Goal: Task Accomplishment & Management: Use online tool/utility

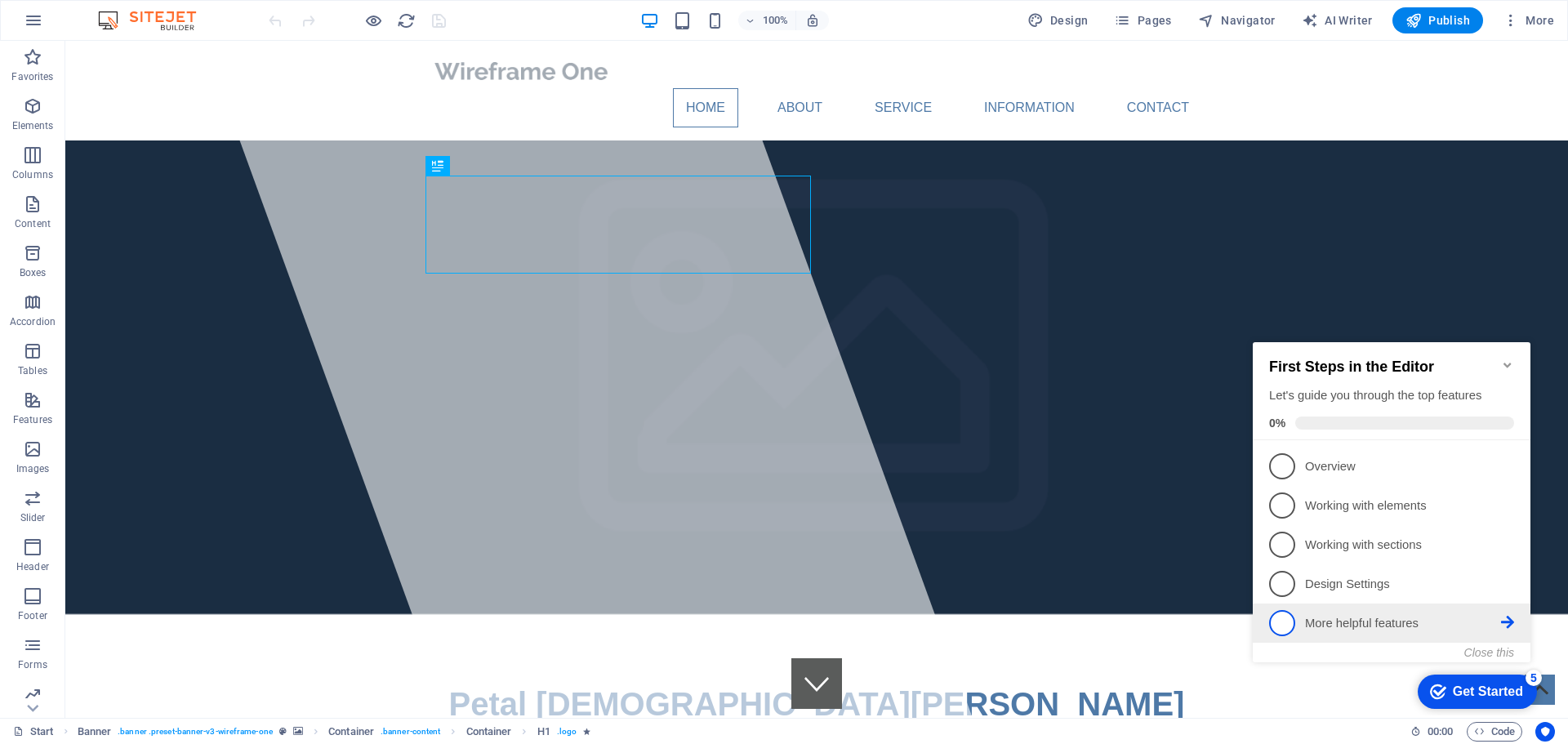
click at [1510, 472] on icon at bounding box center [1507, 465] width 13 height 13
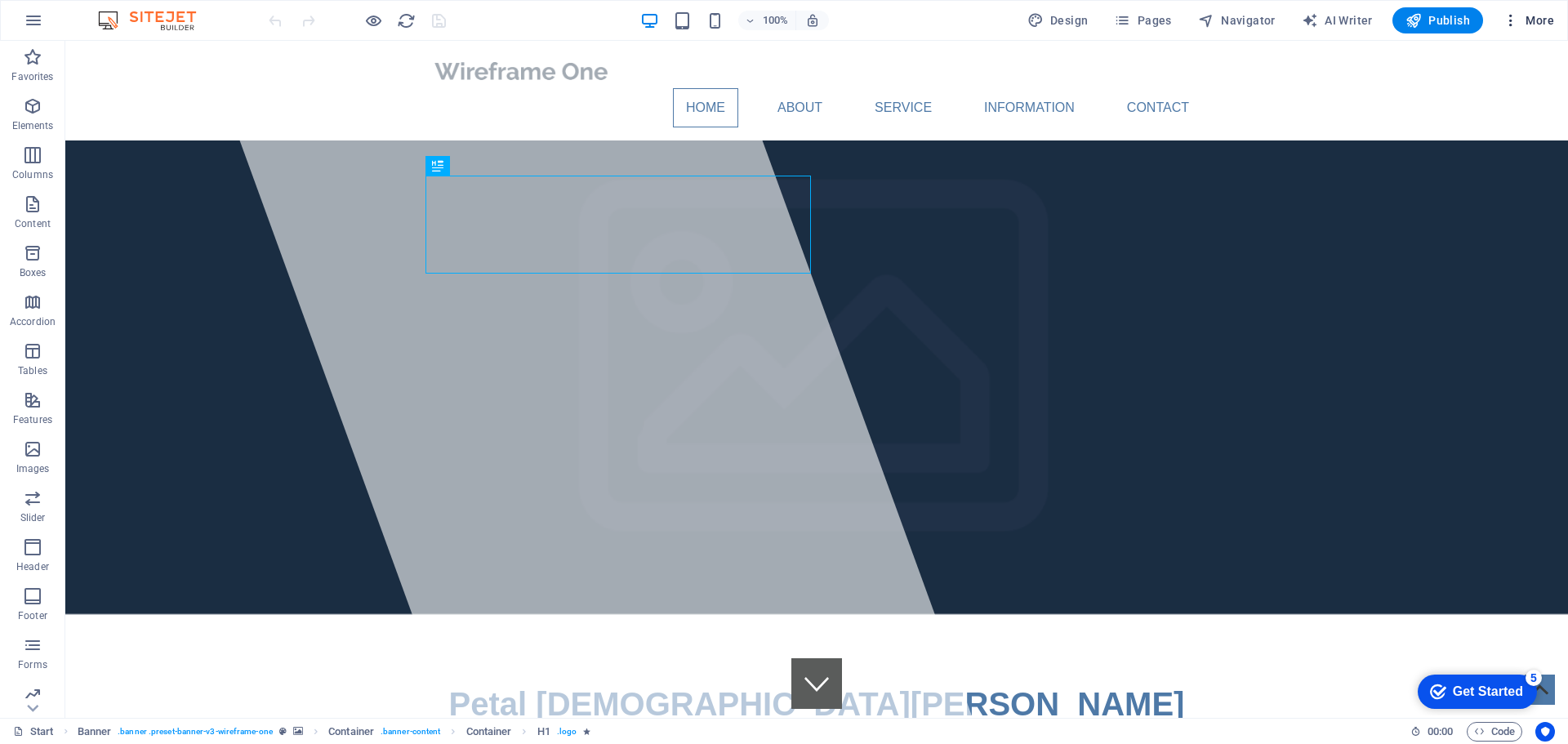
click at [1542, 20] on span "More" at bounding box center [1528, 20] width 52 height 16
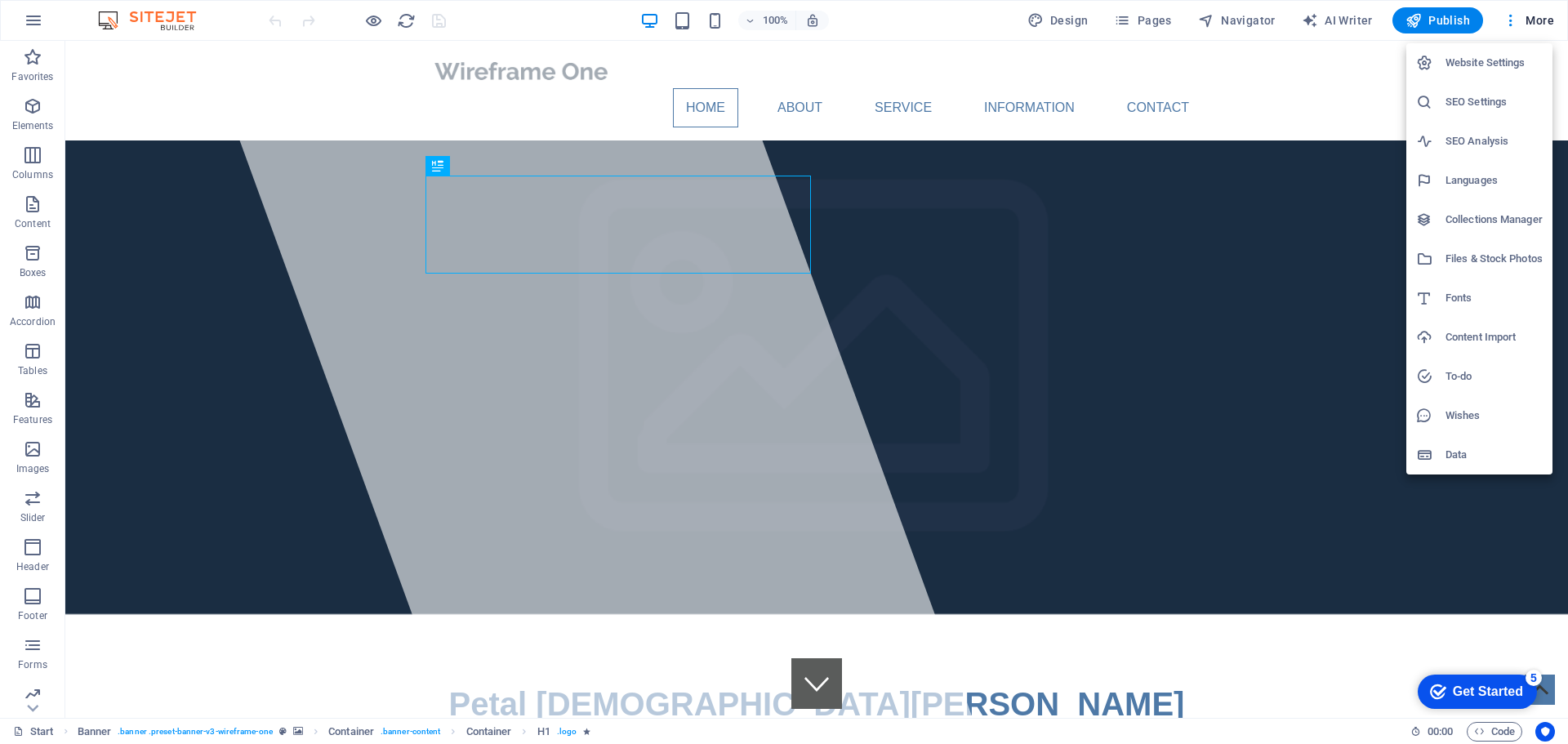
click at [32, 33] on div at bounding box center [784, 372] width 1568 height 744
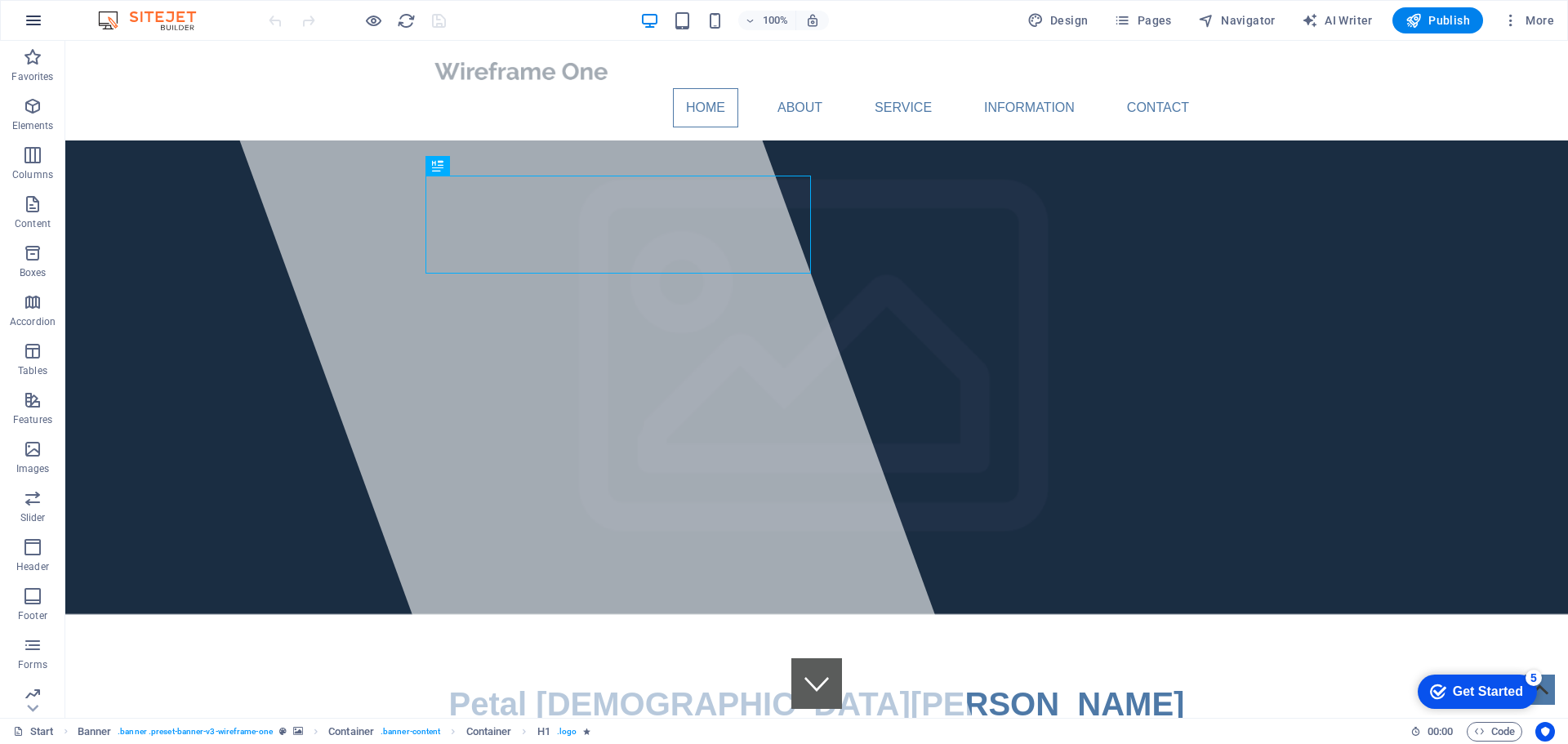
click at [34, 25] on icon "button" at bounding box center [33, 20] width 20 height 20
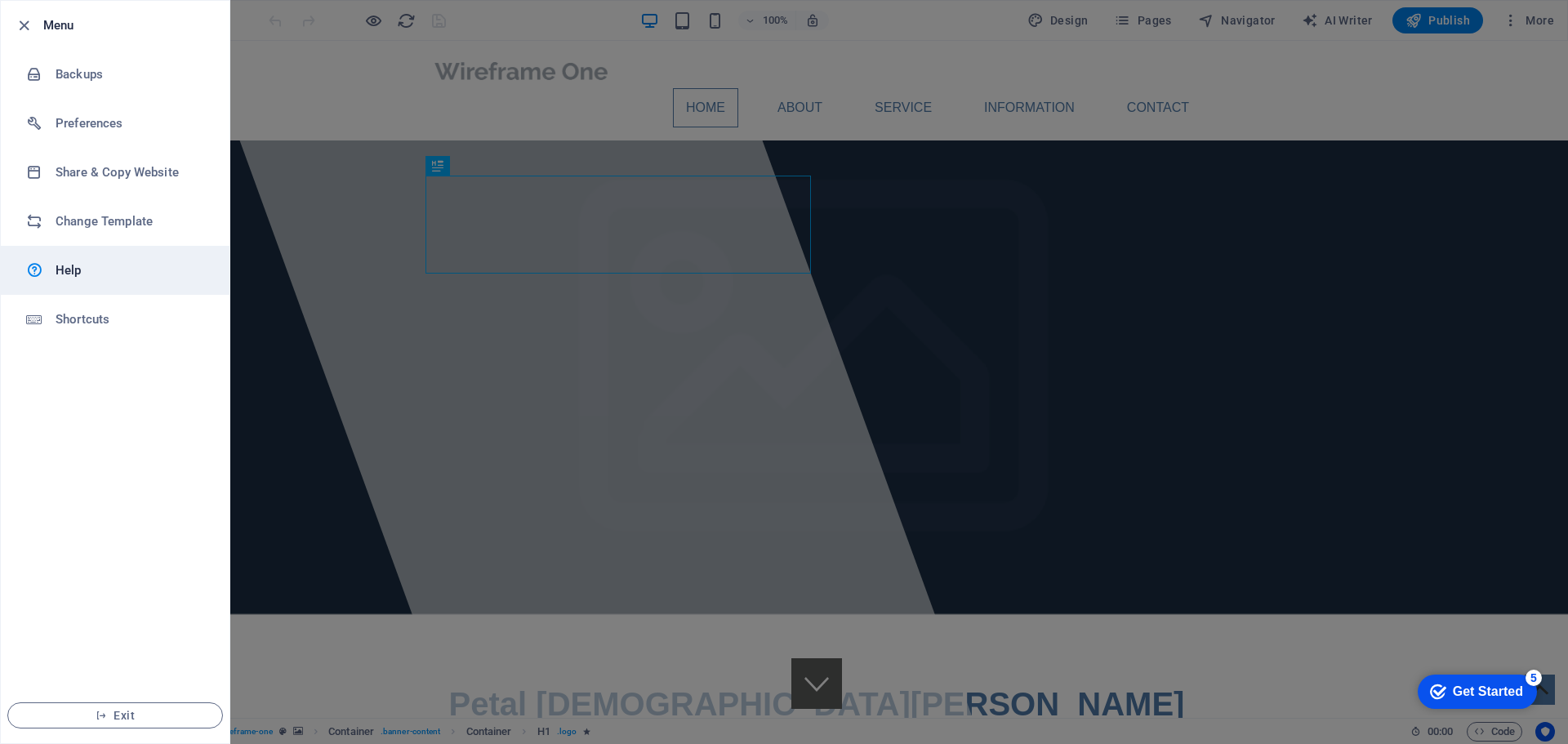
click at [70, 271] on h6 "Help" at bounding box center [130, 270] width 151 height 20
click at [9, 21] on li "Menu" at bounding box center [115, 25] width 228 height 49
click at [20, 28] on icon "button" at bounding box center [24, 26] width 19 height 19
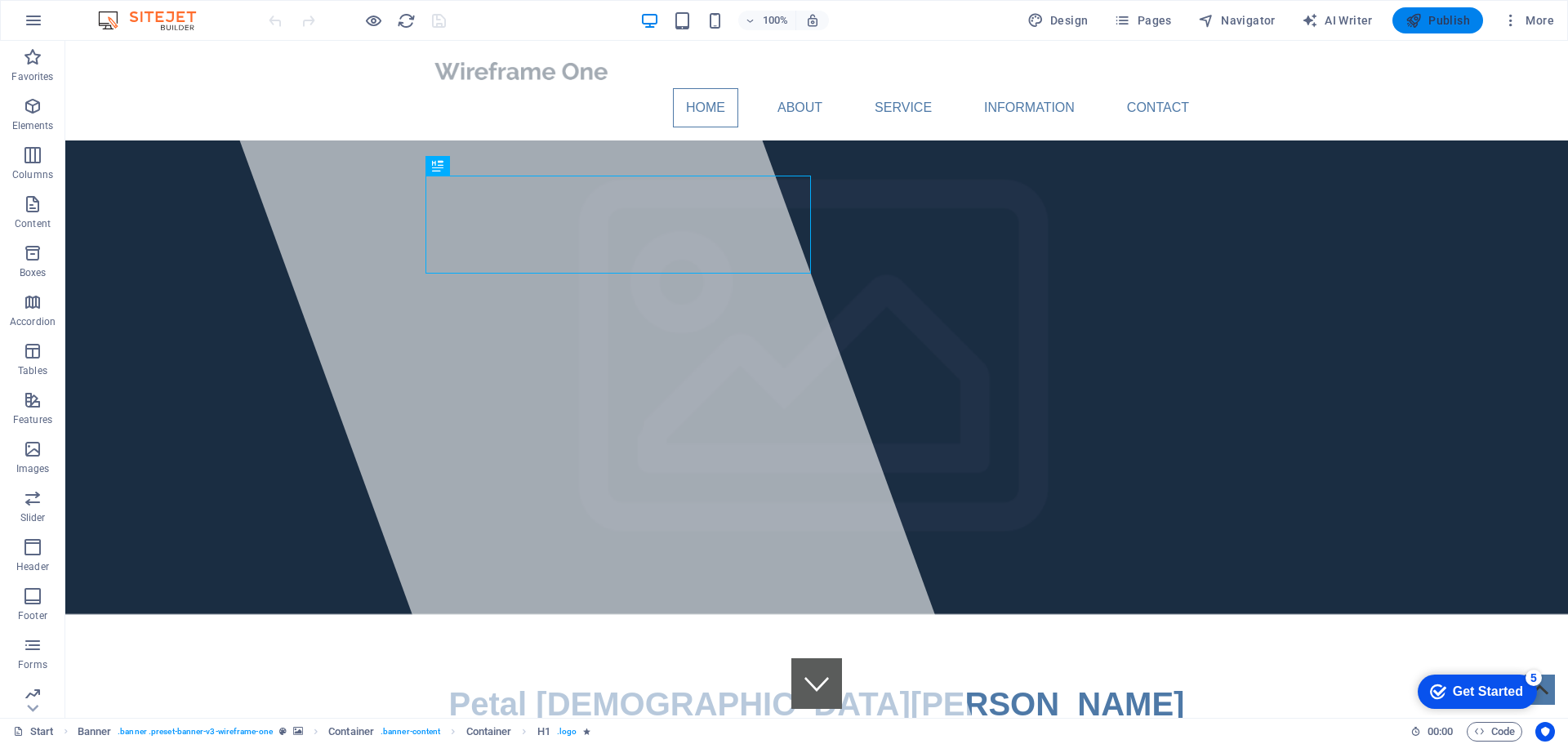
click at [1451, 16] on span "Publish" at bounding box center [1438, 20] width 65 height 16
click at [1465, 20] on span "Publish" at bounding box center [1438, 20] width 65 height 16
